Goal: Information Seeking & Learning: Learn about a topic

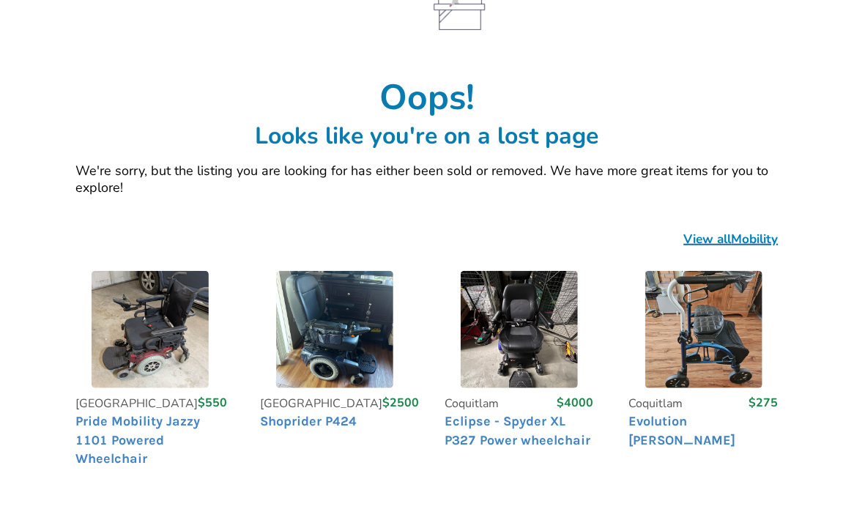
scroll to position [366, 0]
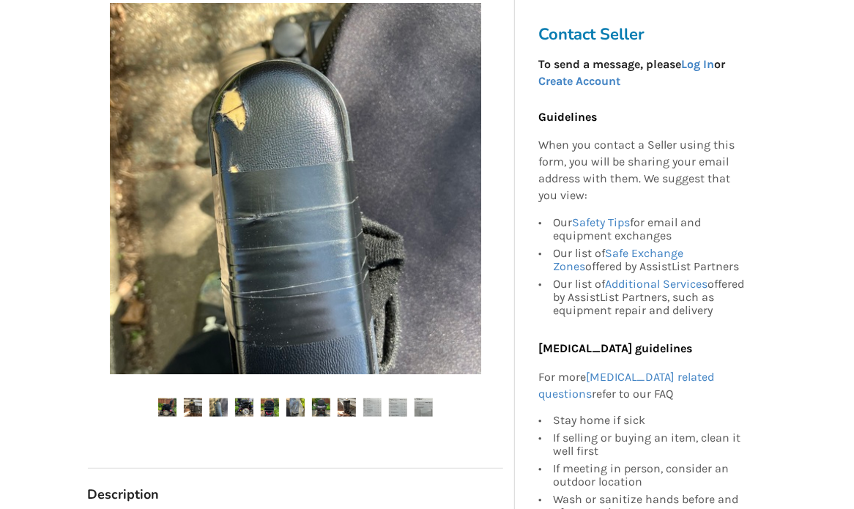
scroll to position [293, 0]
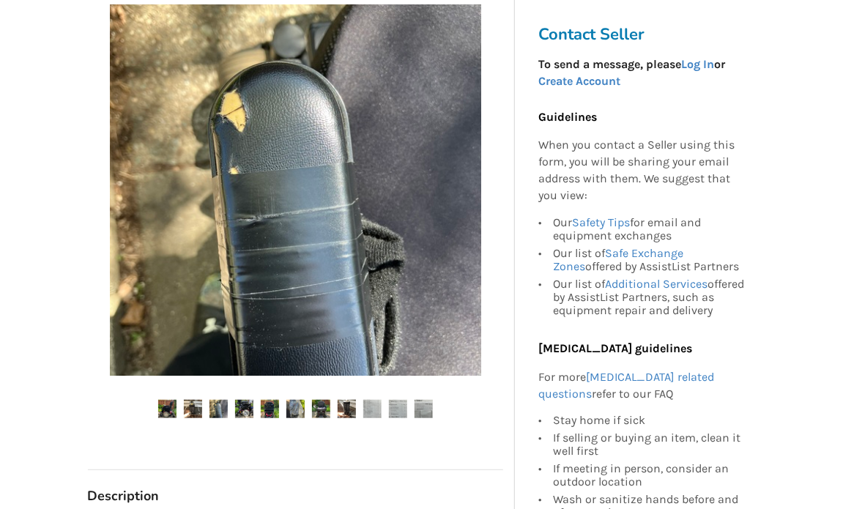
click at [344, 404] on img at bounding box center [346, 409] width 18 height 18
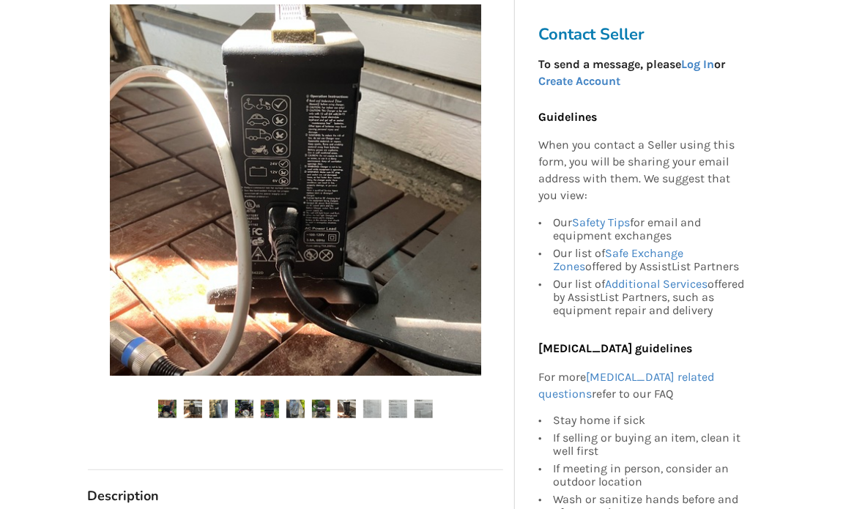
click at [302, 405] on img at bounding box center [295, 409] width 18 height 18
click at [258, 406] on ul at bounding box center [295, 410] width 415 height 20
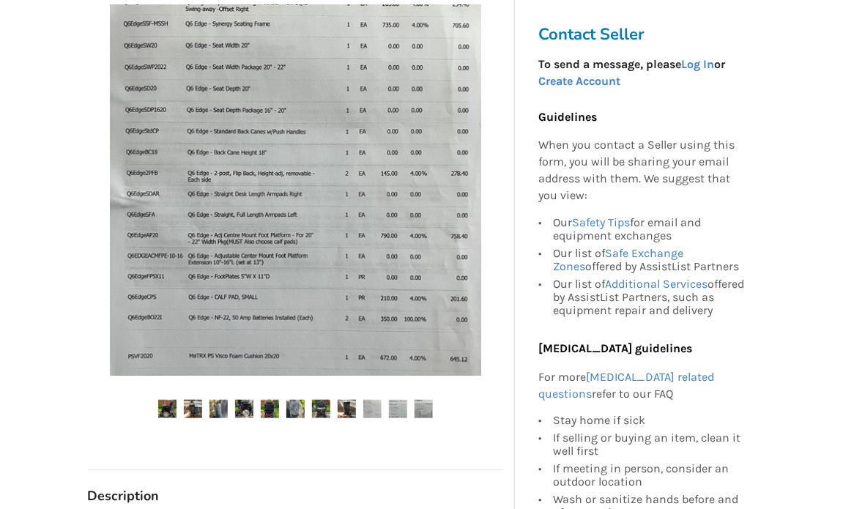
click at [212, 396] on div at bounding box center [295, 221] width 415 height 449
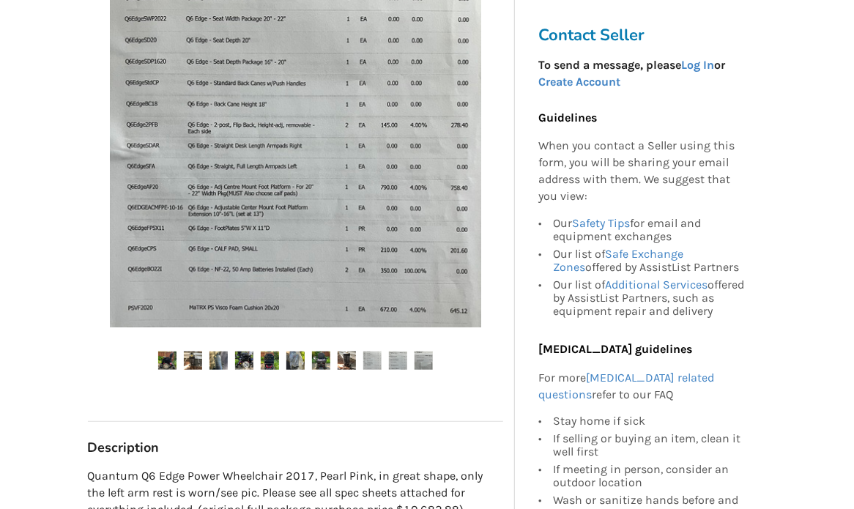
scroll to position [366, 0]
